Goal: Information Seeking & Learning: Understand process/instructions

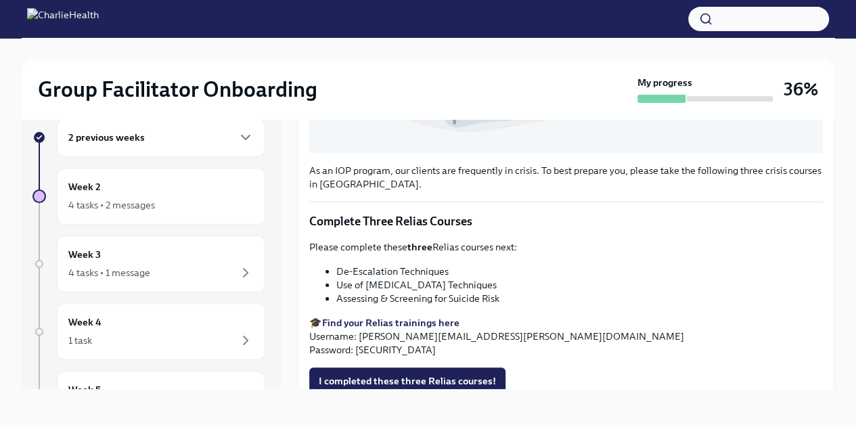
scroll to position [436, 0]
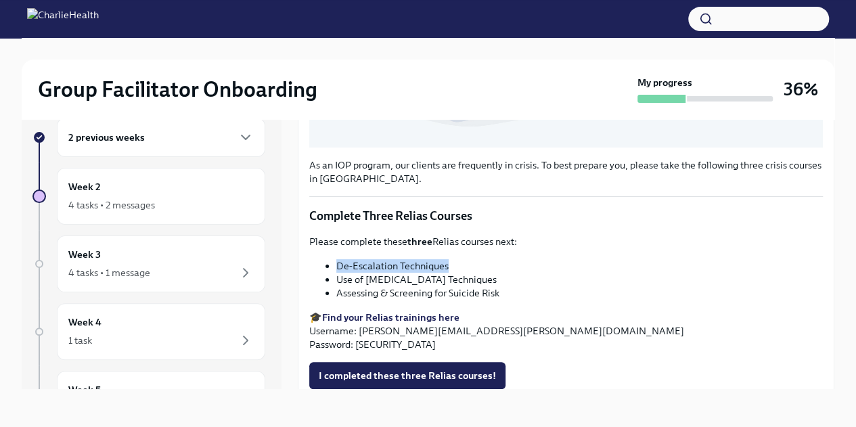
drag, startPoint x: 338, startPoint y: 259, endPoint x: 460, endPoint y: 254, distance: 121.2
click at [460, 259] on li "De-Escalation Techniques" at bounding box center [579, 266] width 487 height 14
copy li "De-Escalation Techniques"
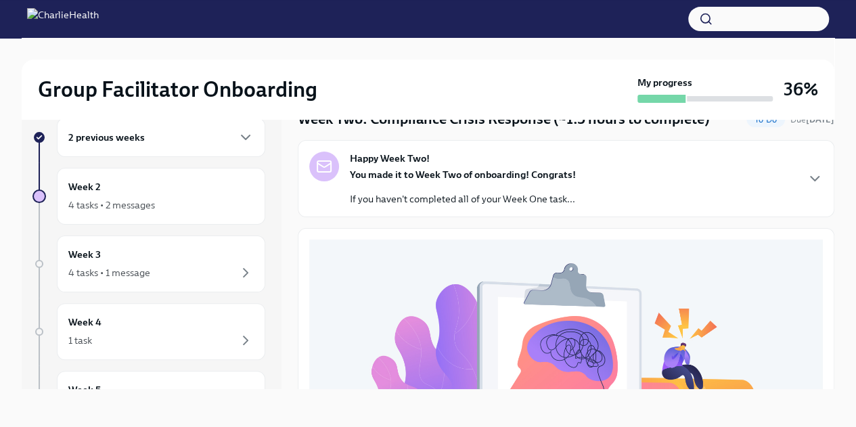
scroll to position [29, 0]
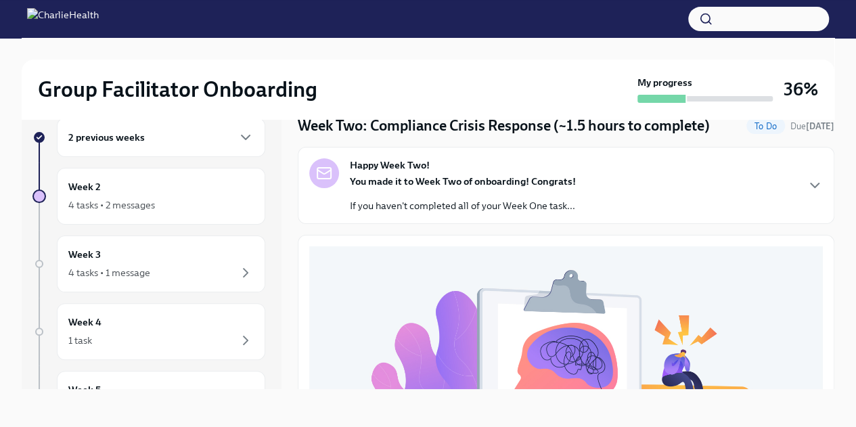
click at [701, 181] on div "Happy Week Two! You made it to Week Two of onboarding! Congrats! If you haven't…" at bounding box center [566, 185] width 514 height 54
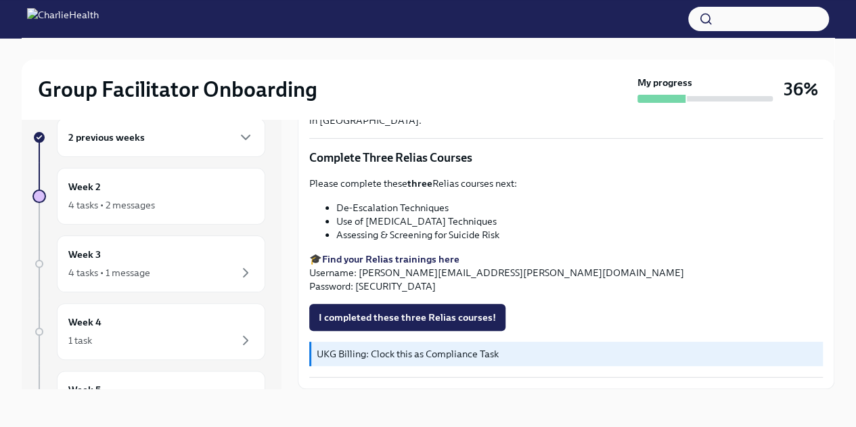
scroll to position [813, 0]
click at [108, 210] on div "4 tasks • 2 messages" at bounding box center [111, 205] width 87 height 14
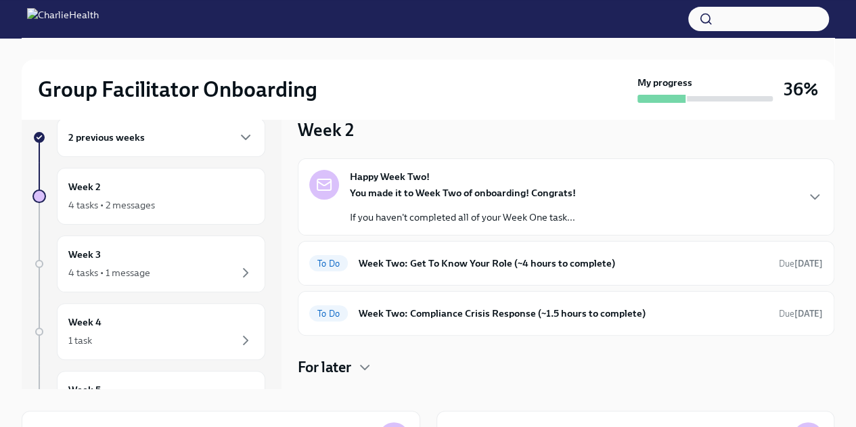
click at [550, 263] on h6 "Week Two: Get To Know Your Role (~4 hours to complete)" at bounding box center [563, 263] width 409 height 15
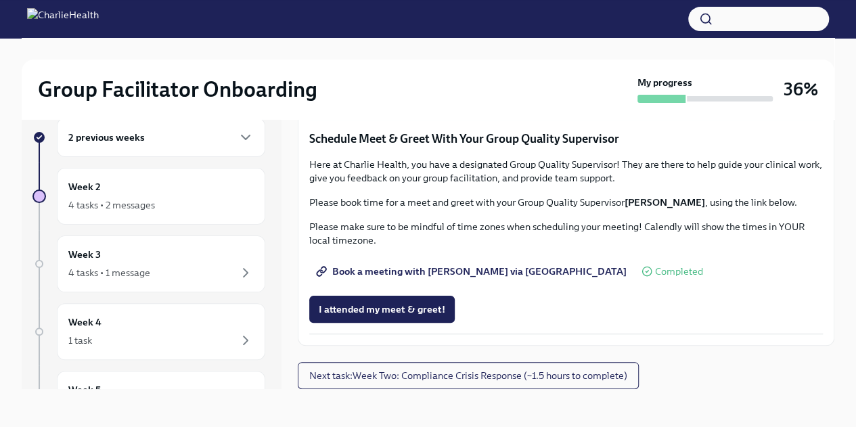
scroll to position [1262, 0]
click at [421, 278] on span "Book a meeting with [PERSON_NAME] via [GEOGRAPHIC_DATA]" at bounding box center [473, 272] width 308 height 14
drag, startPoint x: 834, startPoint y: 330, endPoint x: 851, endPoint y: 292, distance: 41.5
click at [851, 292] on div "Group Facilitator Onboarding My progress 36% 2 previous weeks Week 2 4 tasks • …" at bounding box center [428, 221] width 856 height 412
